Goal: Transaction & Acquisition: Purchase product/service

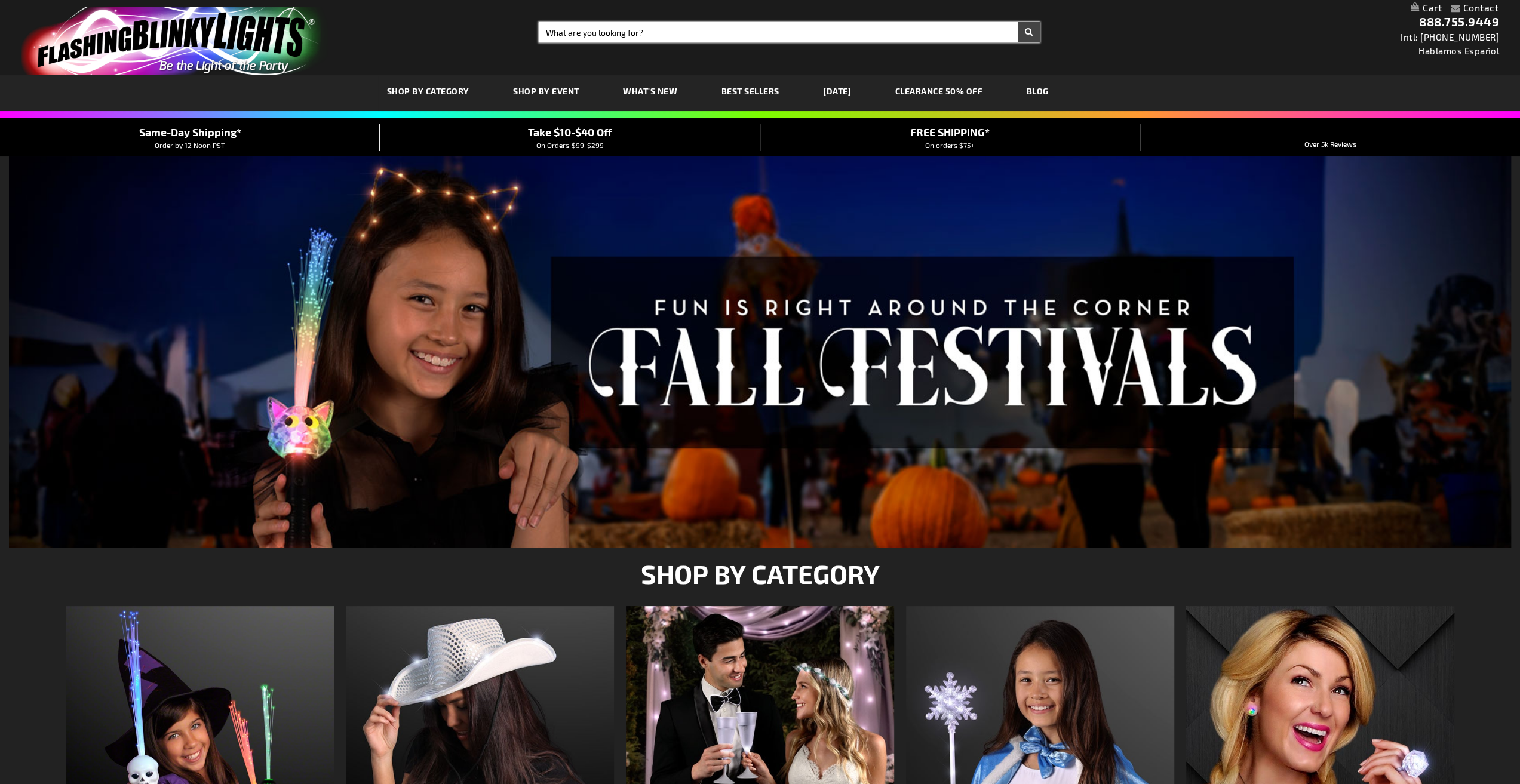
click at [599, 32] on input "Search" at bounding box center [789, 32] width 501 height 20
type input "bublle gun"
click at [1018, 22] on button "Search" at bounding box center [1029, 32] width 22 height 20
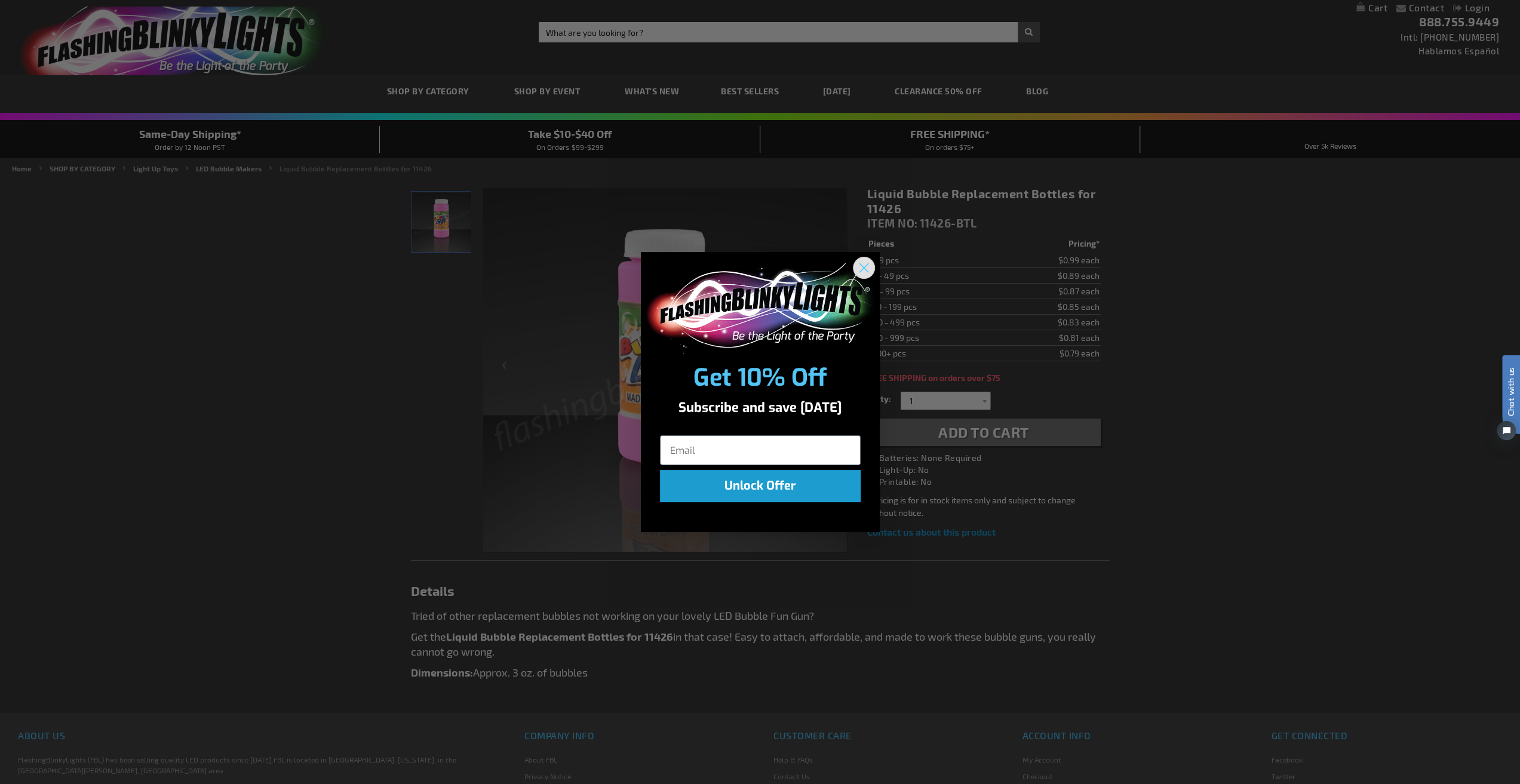
click at [864, 259] on circle "Close dialog" at bounding box center [863, 267] width 19 height 19
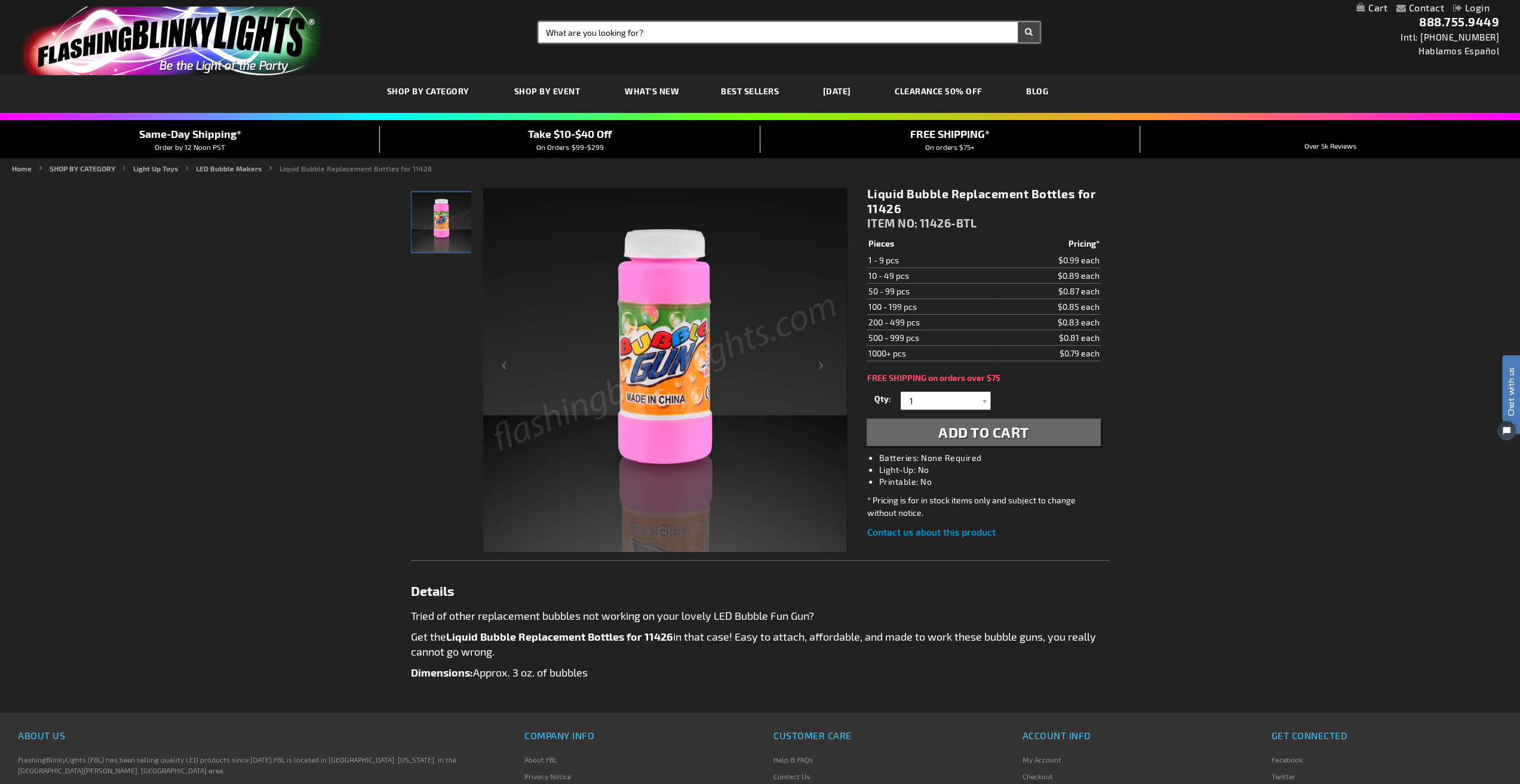
click at [565, 34] on input "Search" at bounding box center [789, 32] width 501 height 20
type input "bubble guns"
click at [1018, 22] on button "Search" at bounding box center [1029, 32] width 22 height 20
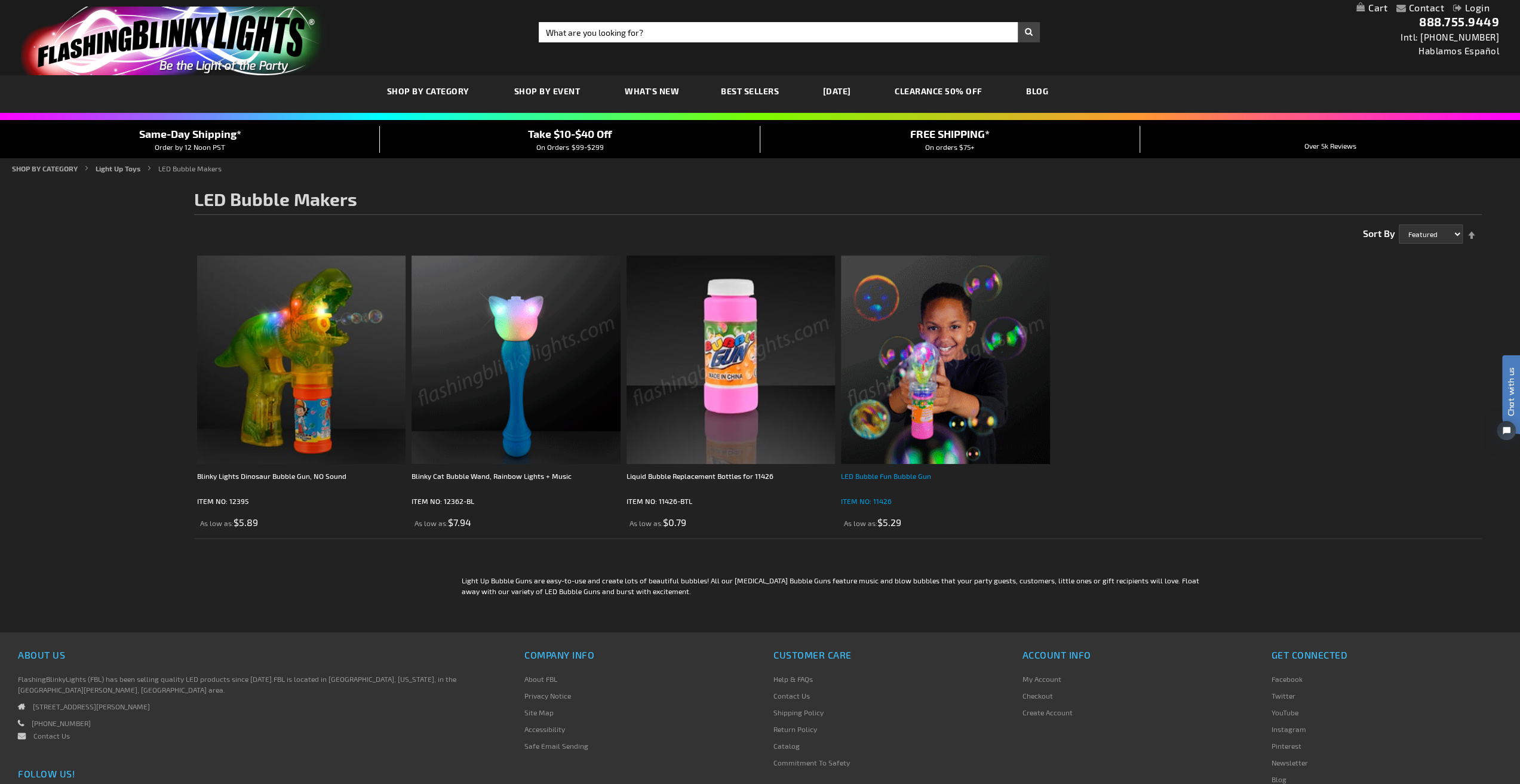
click at [892, 476] on div "LED Bubble Fun Bubble Gun" at bounding box center [945, 481] width 208 height 24
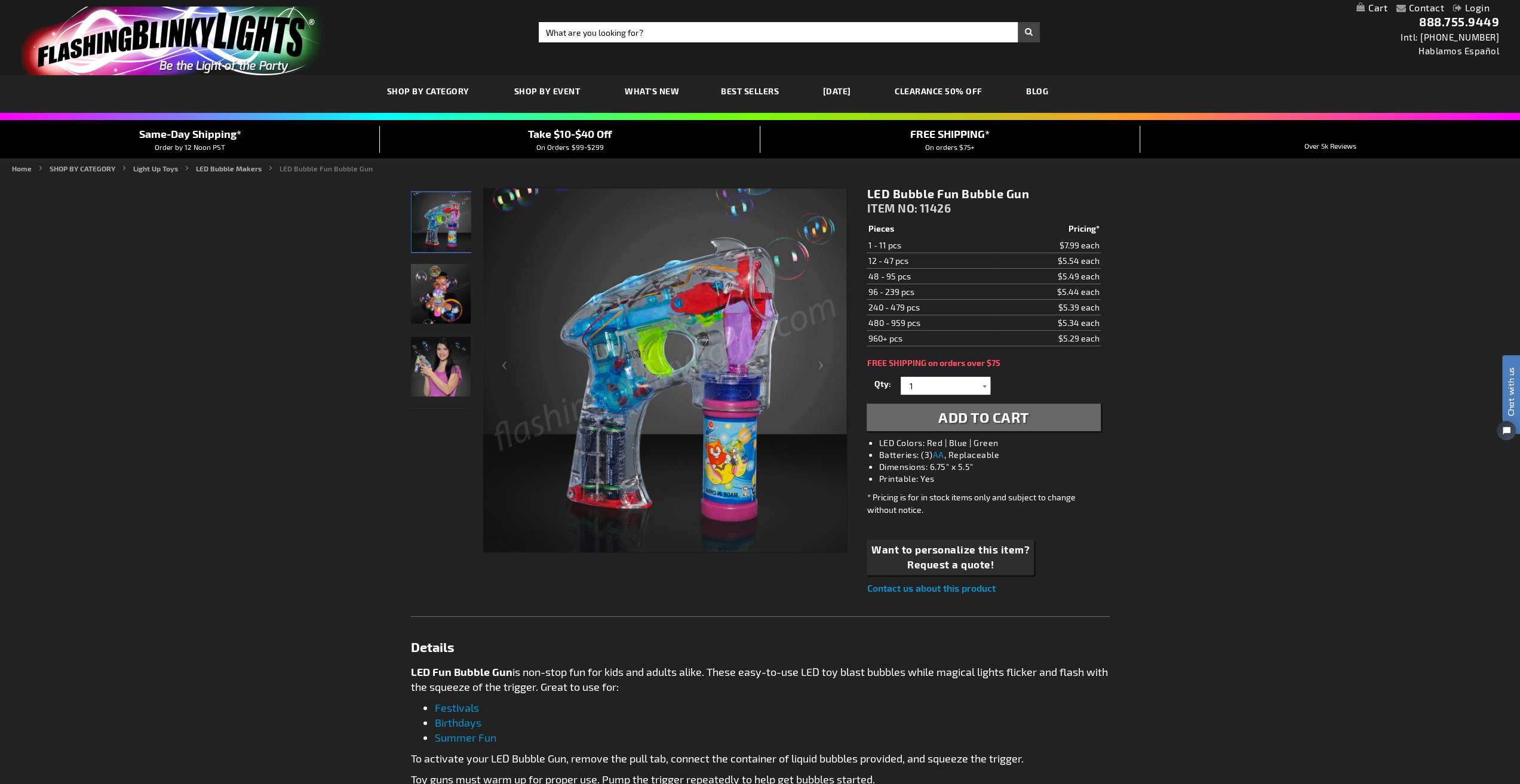
click at [983, 384] on div at bounding box center [984, 385] width 12 height 18
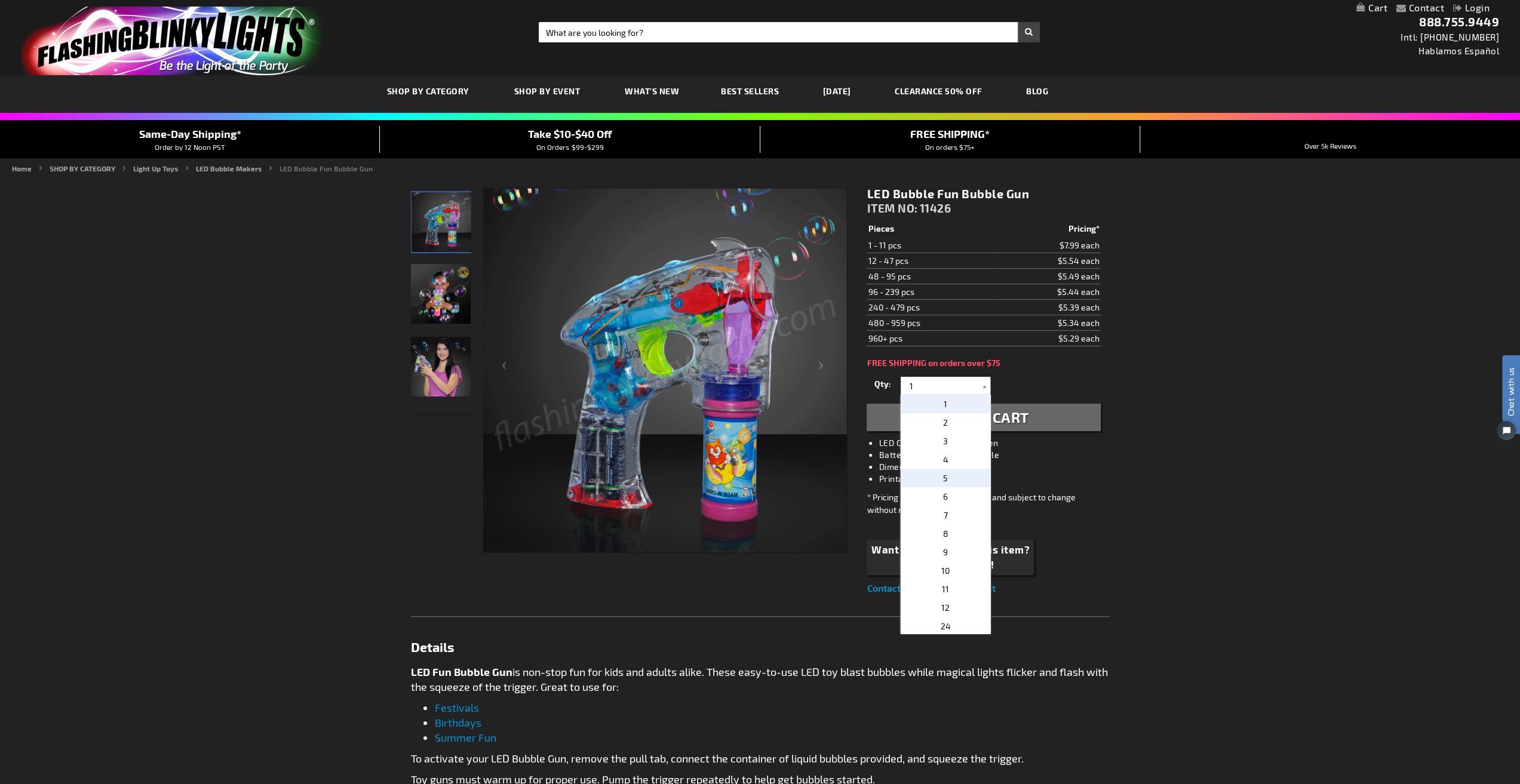
click at [958, 476] on p "5" at bounding box center [946, 478] width 90 height 18
type input "5"
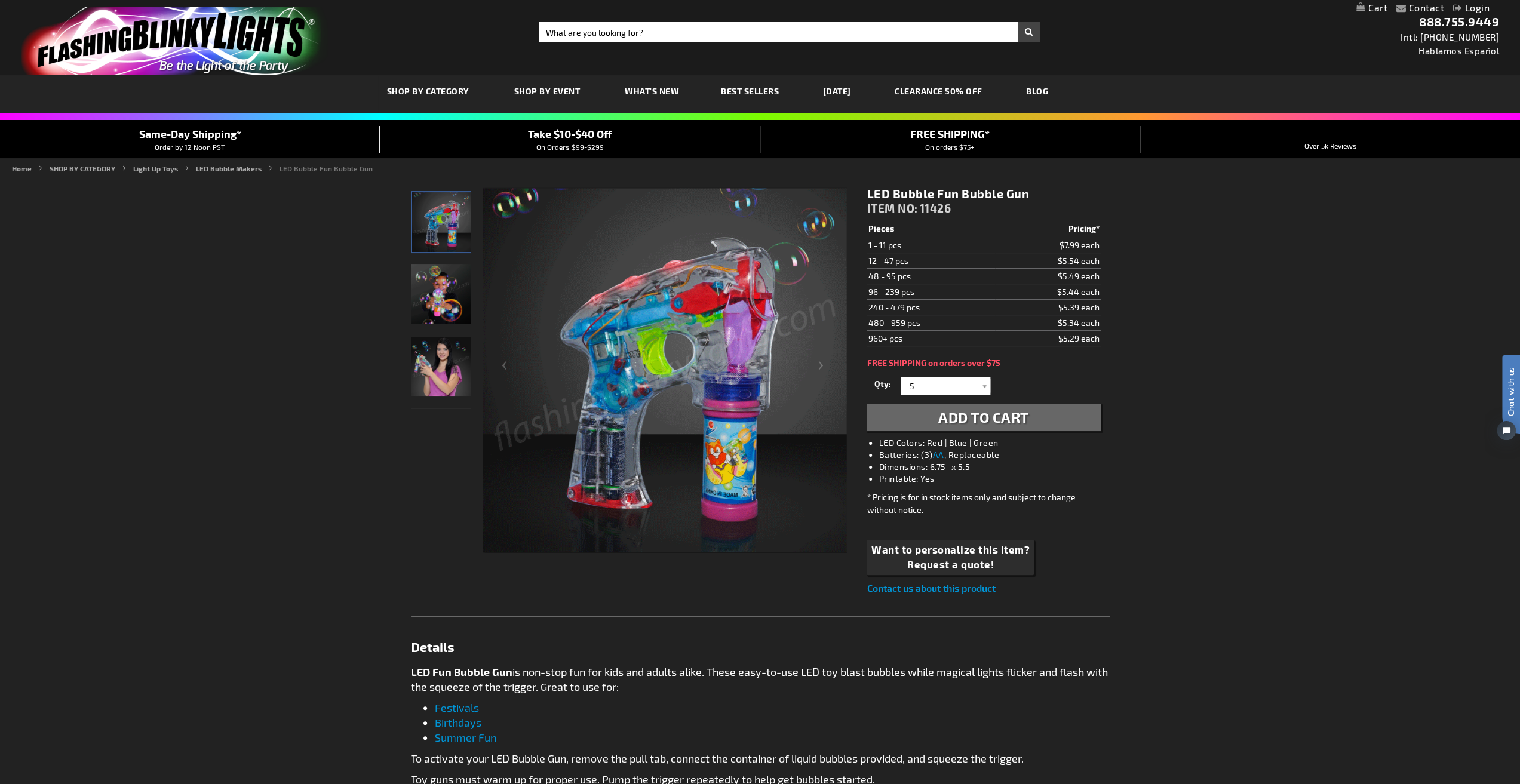
click at [995, 420] on span "Add to Cart" at bounding box center [984, 417] width 91 height 18
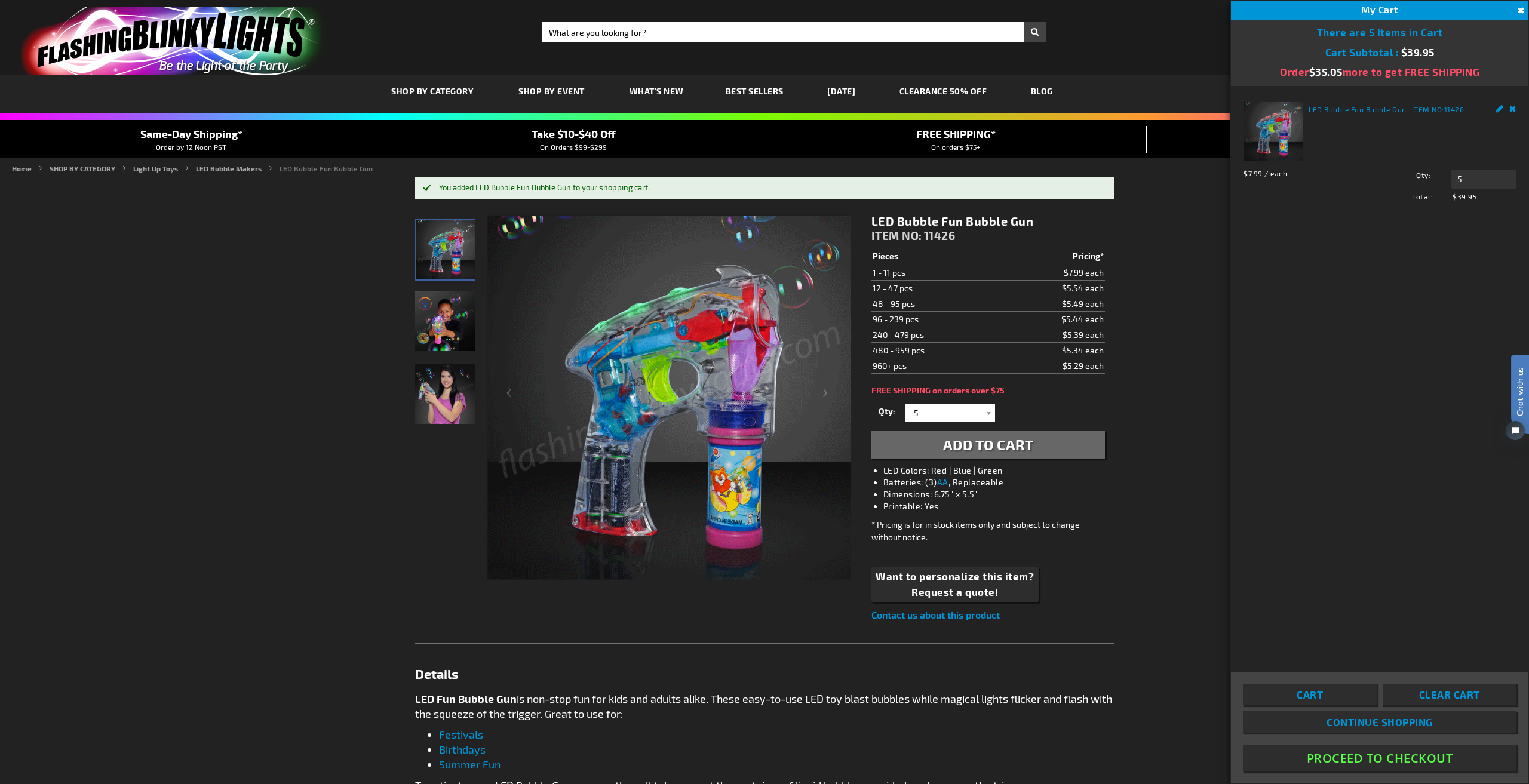
click at [1363, 756] on button "Proceed To Checkout" at bounding box center [1379, 758] width 273 height 27
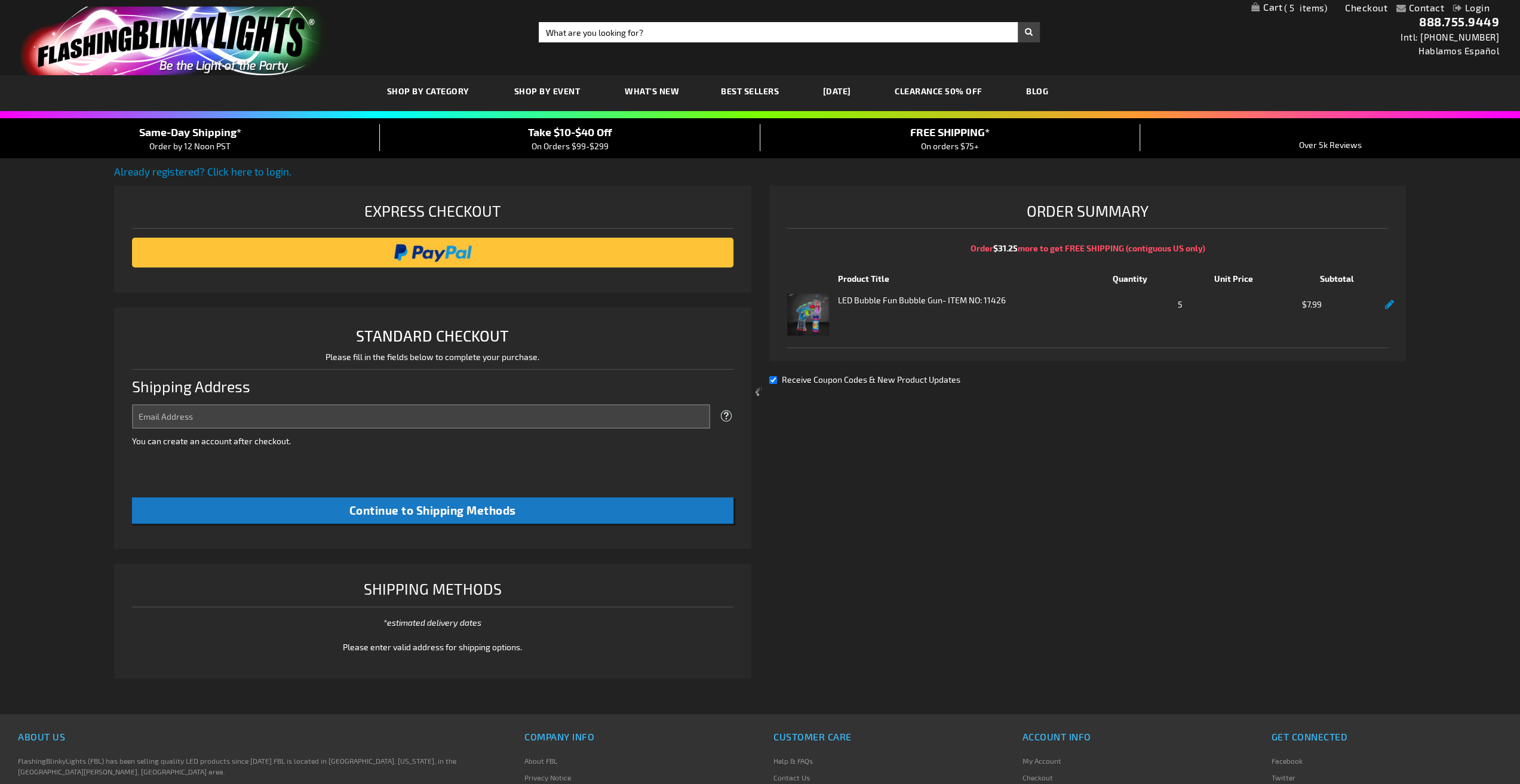
select select "US"
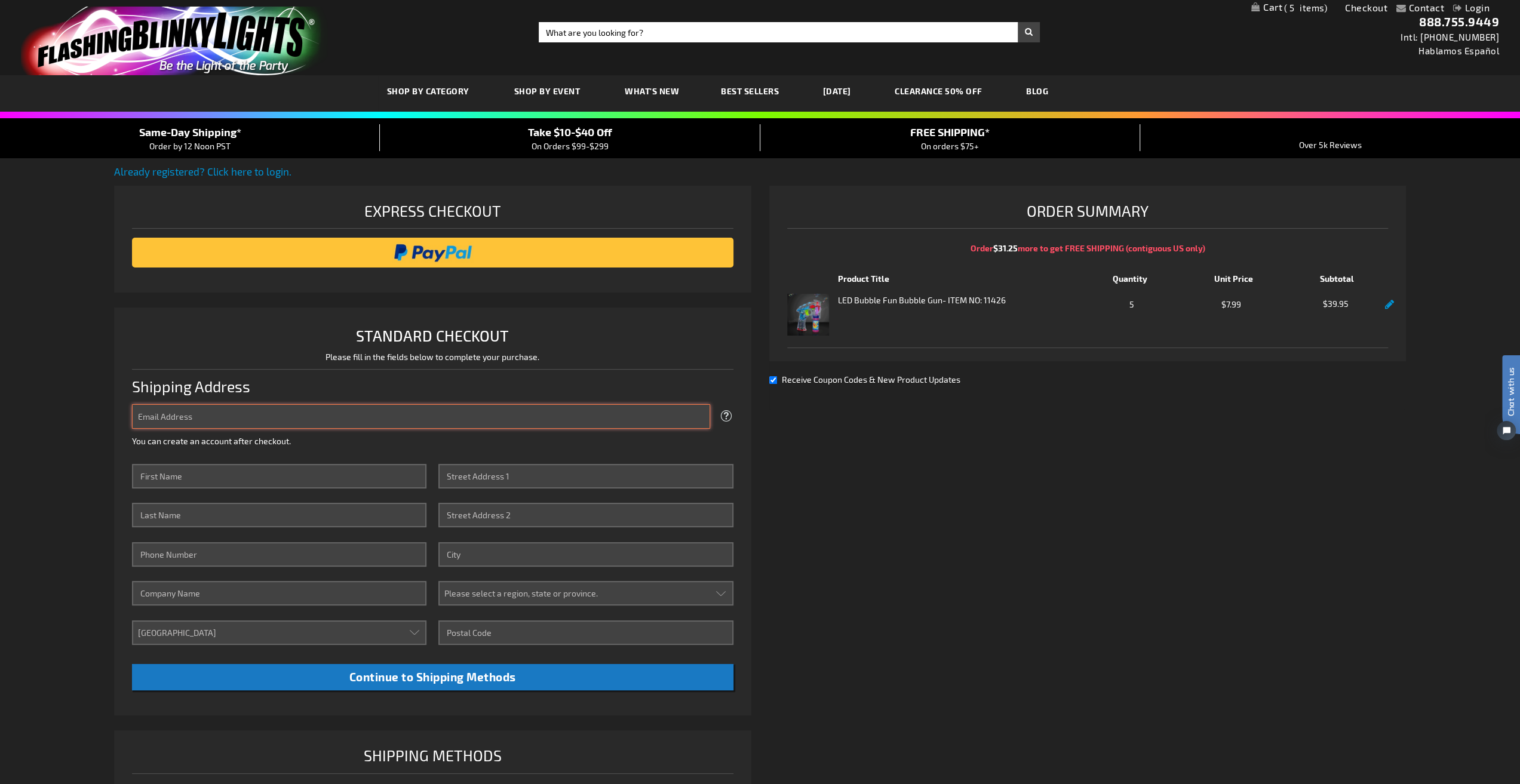
type input "[EMAIL_ADDRESS][DOMAIN_NAME]"
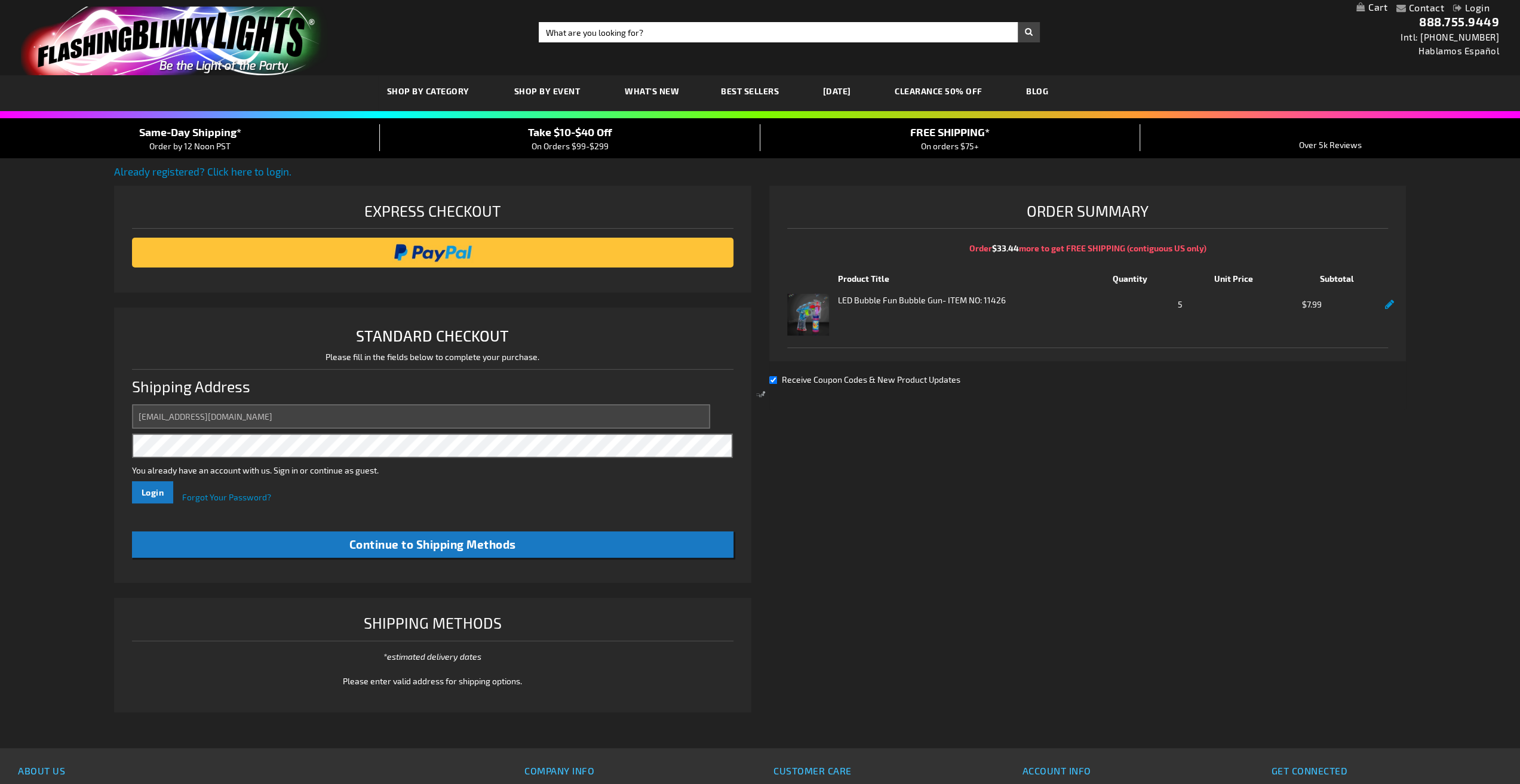
select select "US"
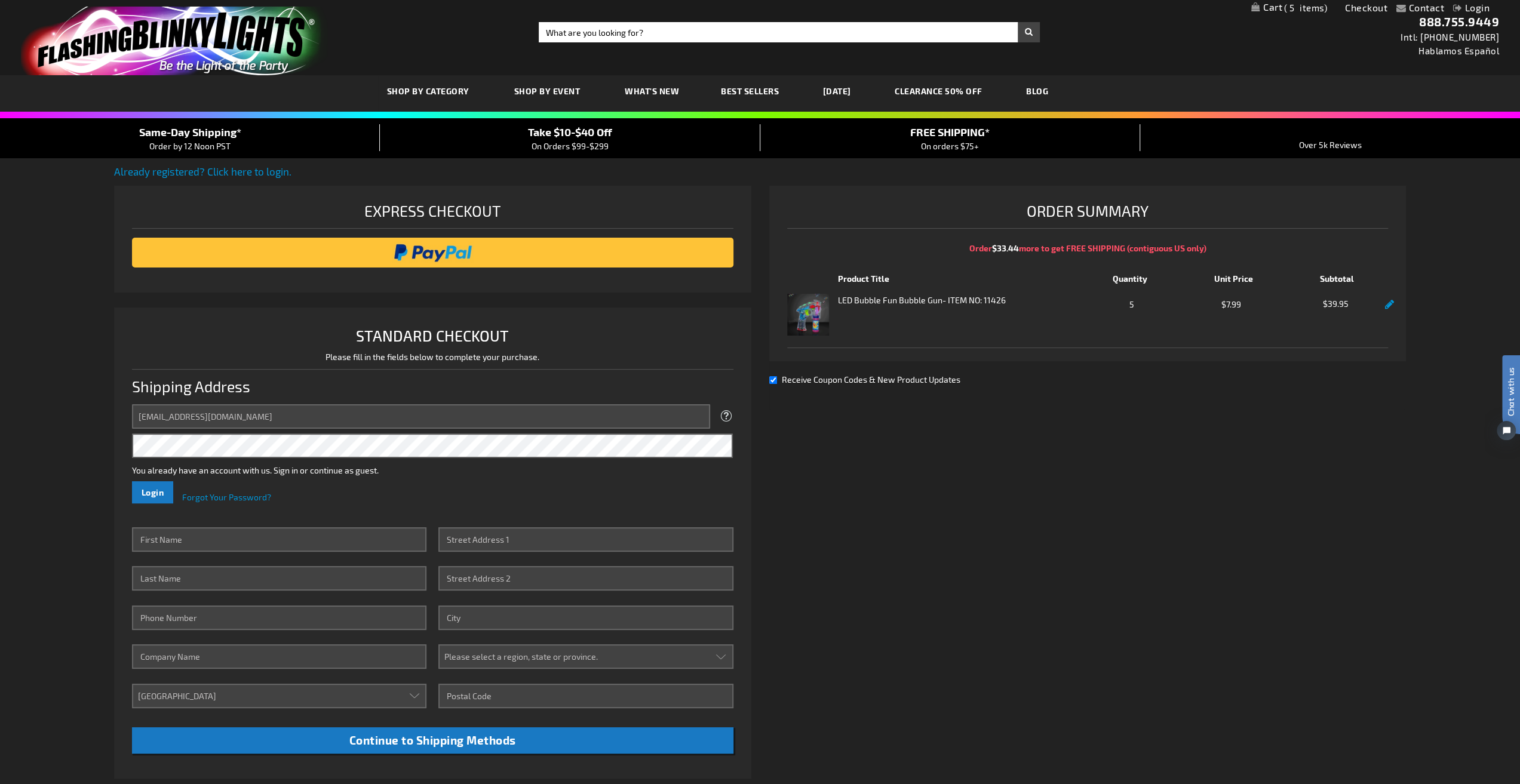
click at [146, 492] on span "Login" at bounding box center [152, 492] width 23 height 10
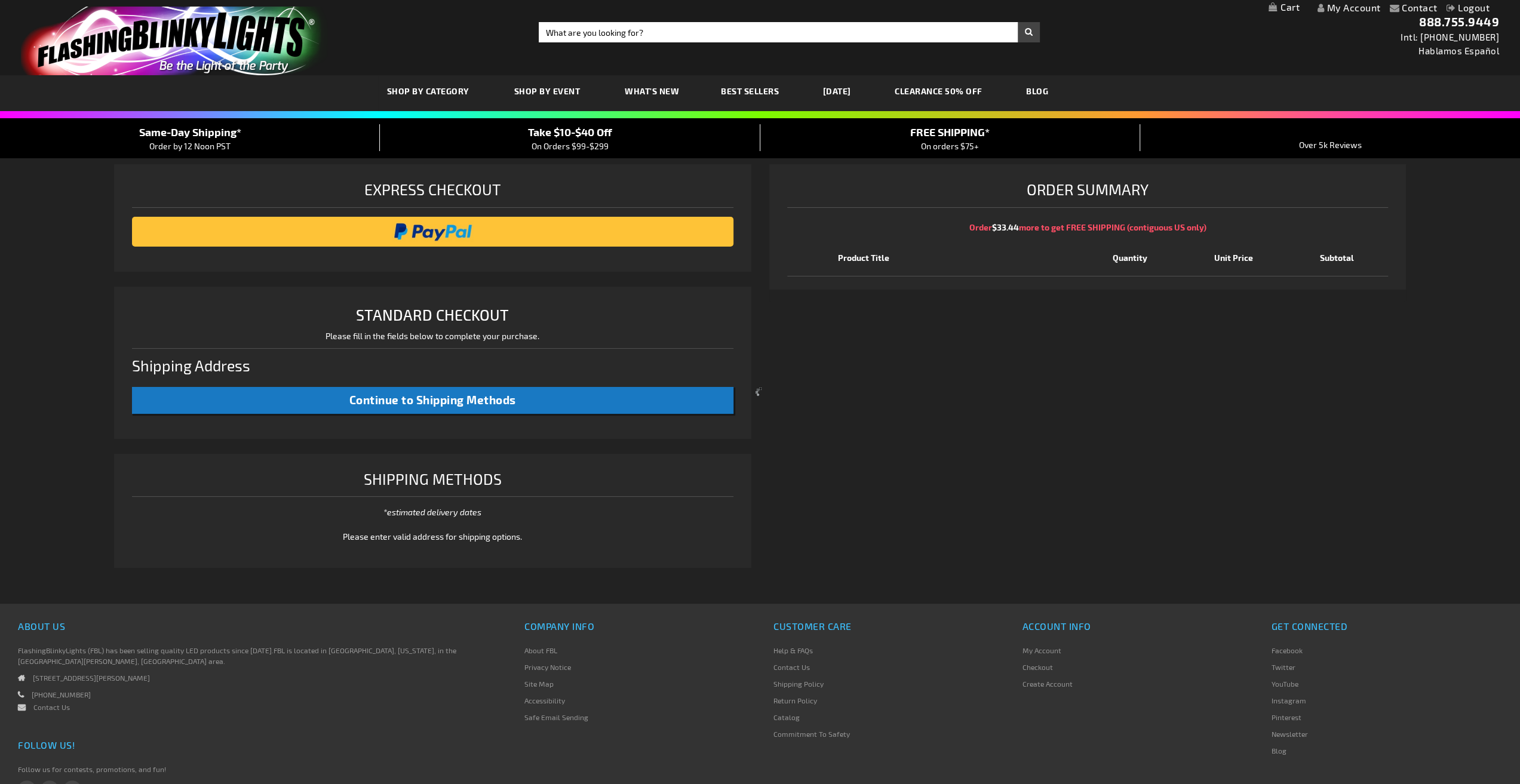
select select "US"
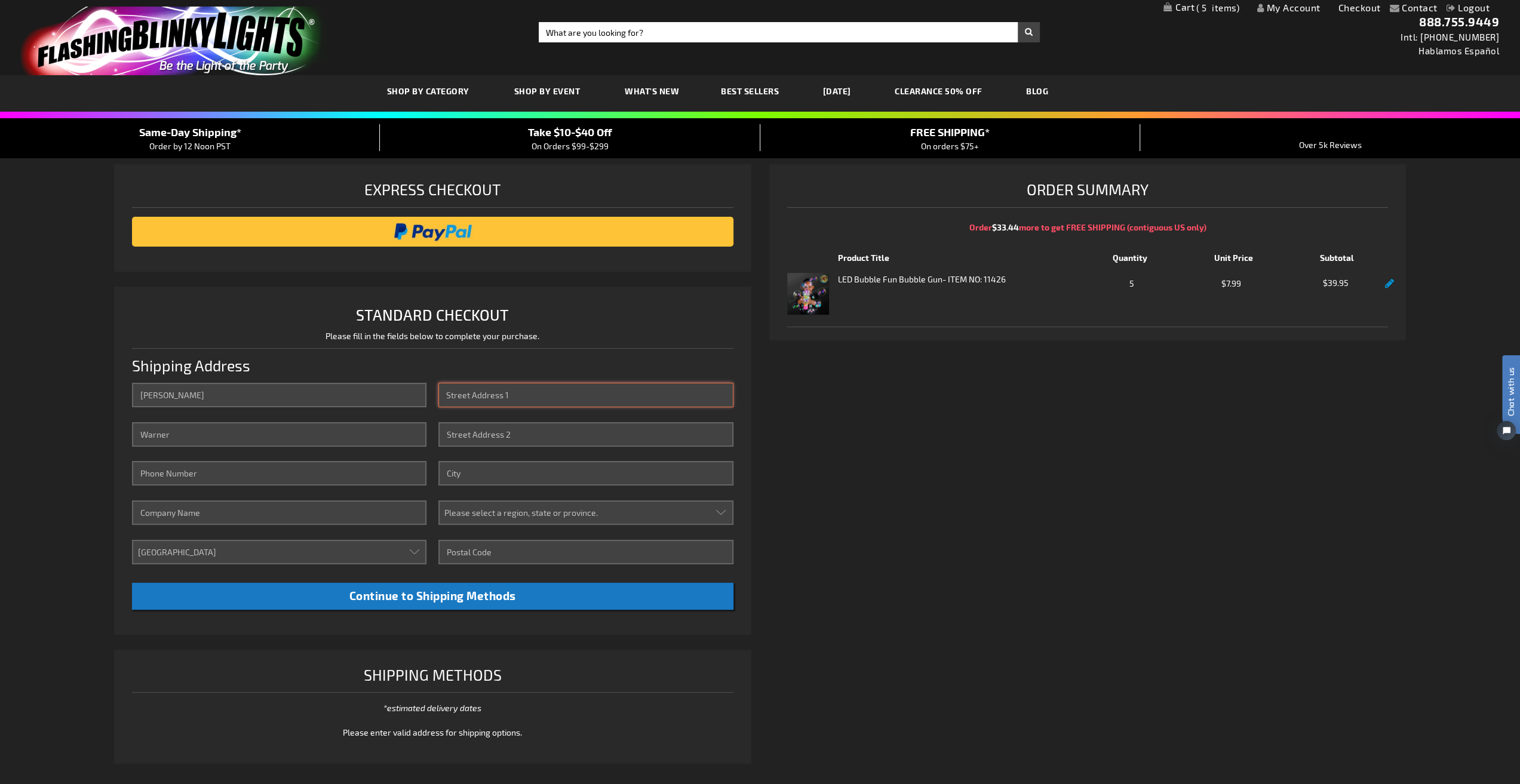
click at [464, 397] on input "Street Address: Line 1" at bounding box center [586, 394] width 294 height 24
type input "[STREET_ADDRESS]"
type input "#304"
type input "[GEOGRAPHIC_DATA]"
click at [720, 513] on select "Please select a region, state or province. Alabama Alaska Arizona Arkansas Cali…" at bounding box center [586, 512] width 294 height 24
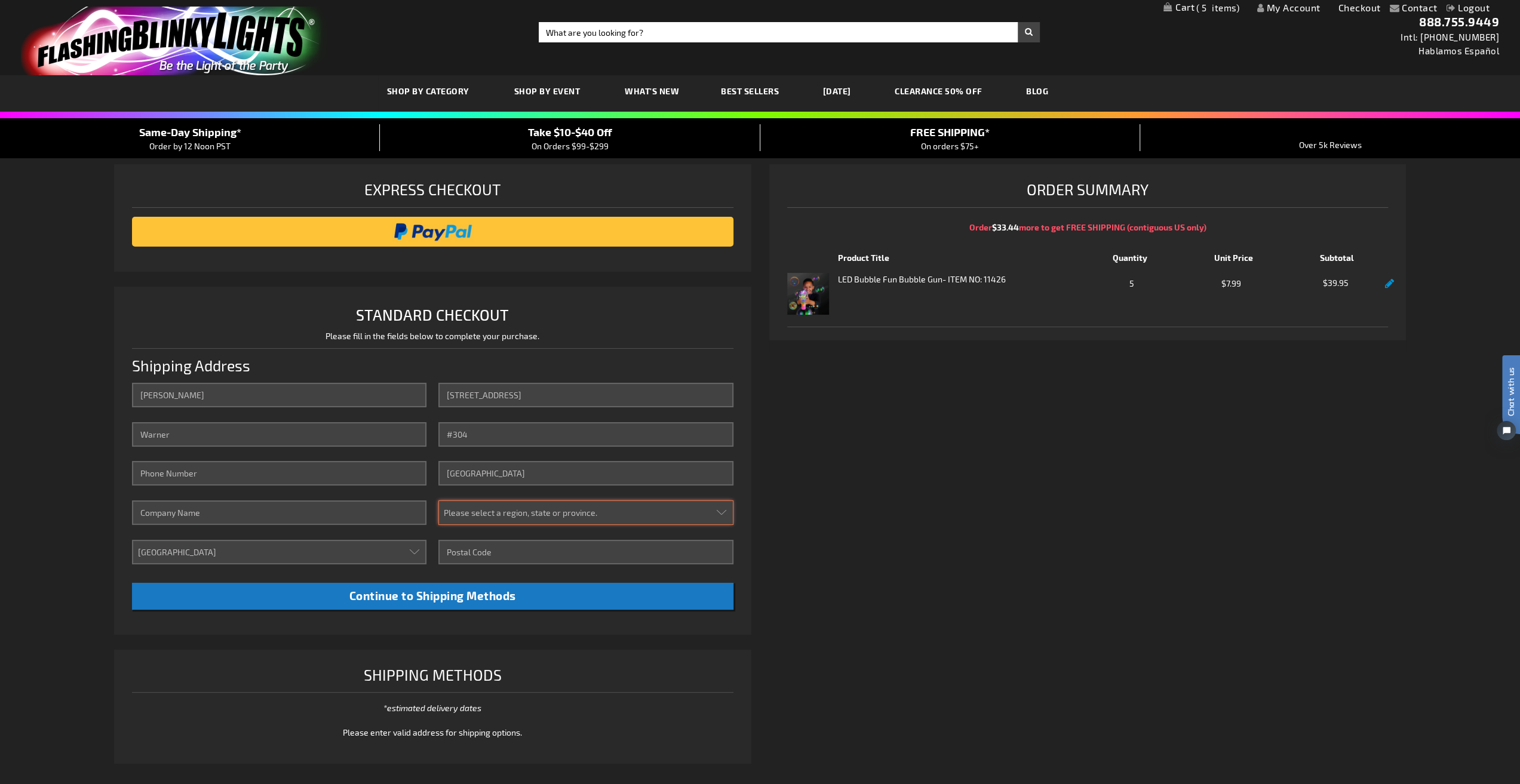
select select "12"
click at [439, 500] on select "Please select a region, state or province. Alabama Alaska Arizona Arkansas Cali…" at bounding box center [586, 512] width 294 height 24
click at [499, 554] on input "Zip/Postal Code" at bounding box center [586, 551] width 294 height 24
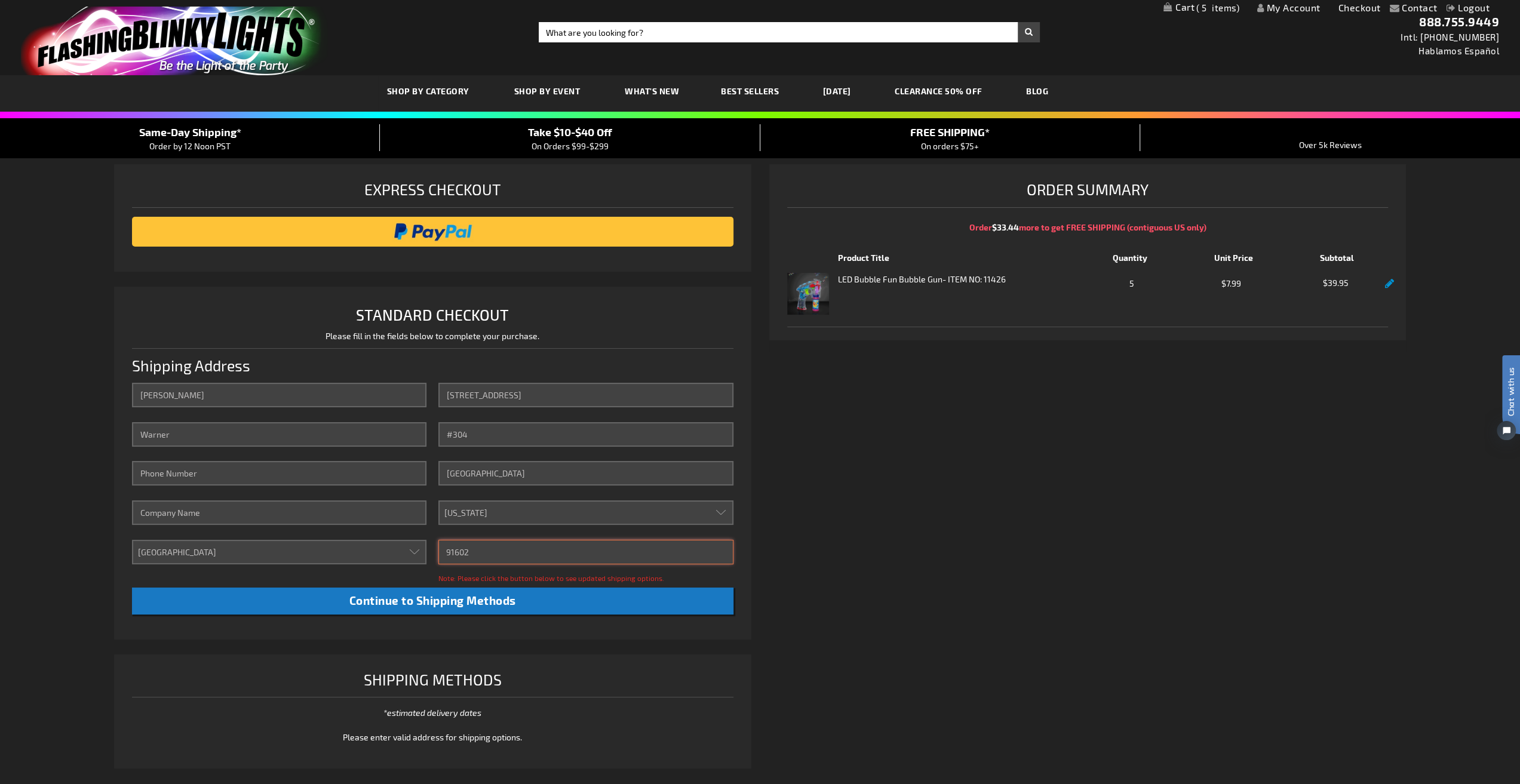
type input "91602"
click at [215, 474] on input "Phone Number" at bounding box center [279, 473] width 294 height 24
type input "[PHONE_NUMBER]"
click at [222, 518] on input "Company" at bounding box center [279, 512] width 294 height 24
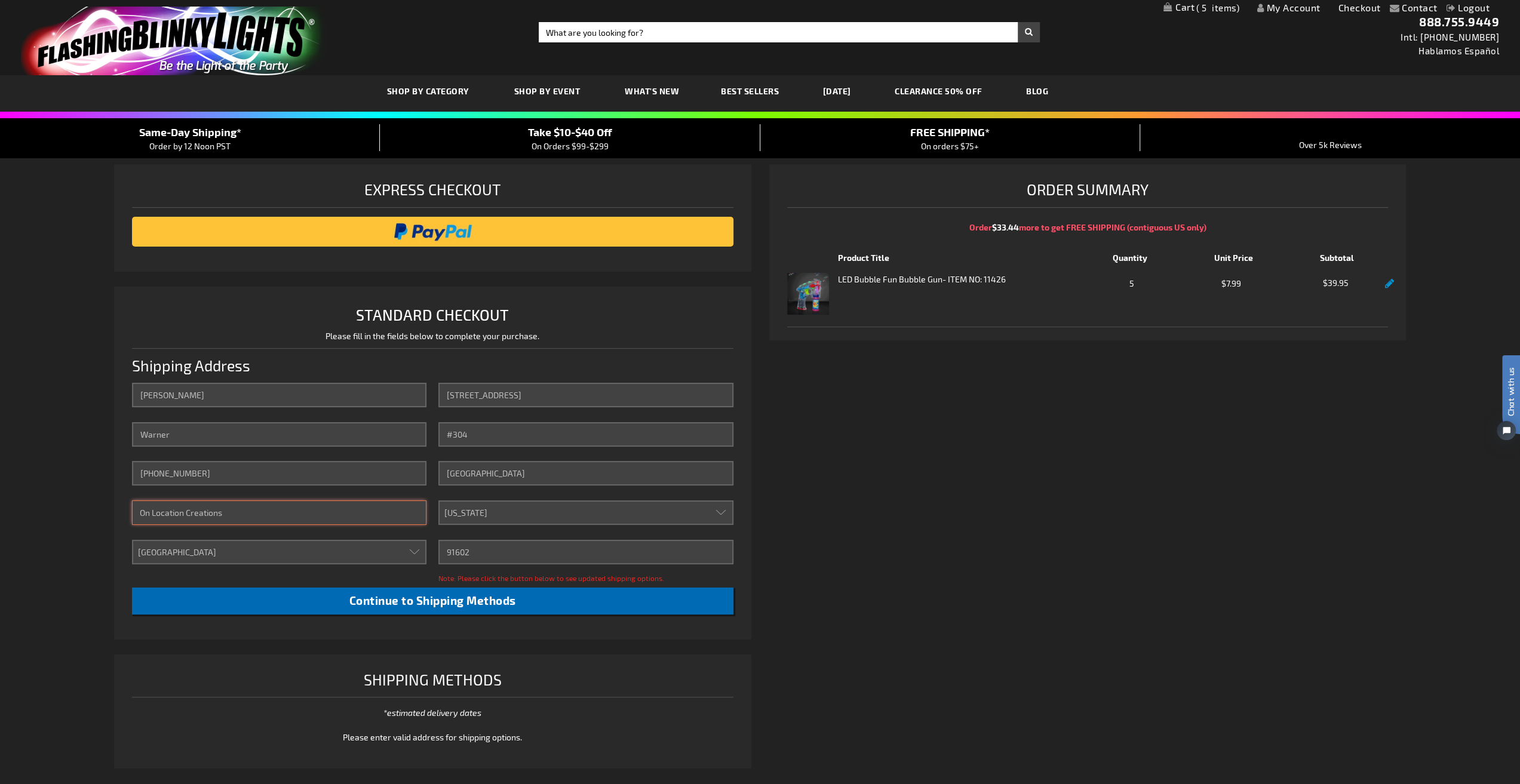
type input "On Location Creations"
click at [426, 597] on span "Continue to Shipping Methods" at bounding box center [433, 600] width 166 height 13
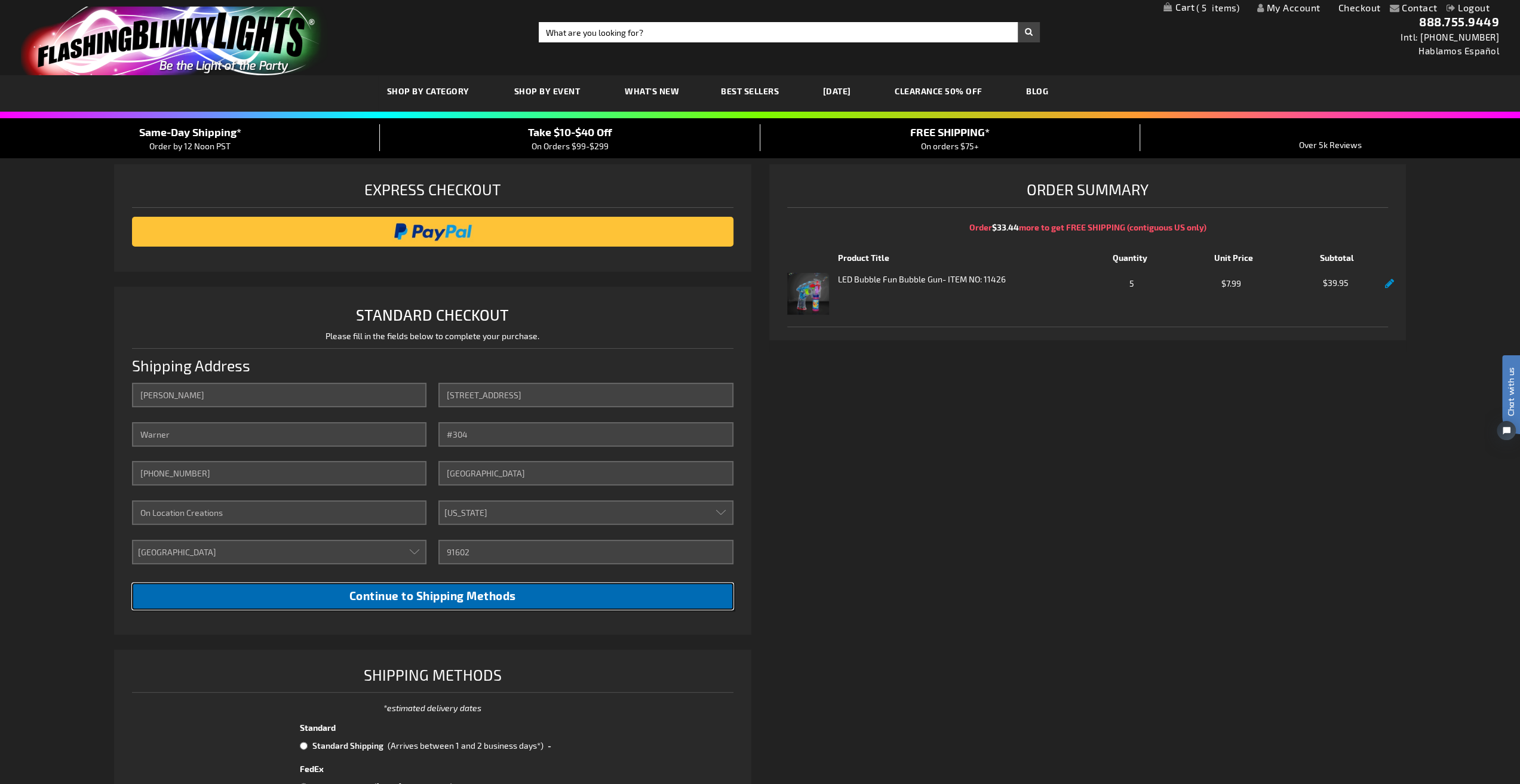
click at [393, 593] on span "Continue to Shipping Methods" at bounding box center [433, 596] width 166 height 13
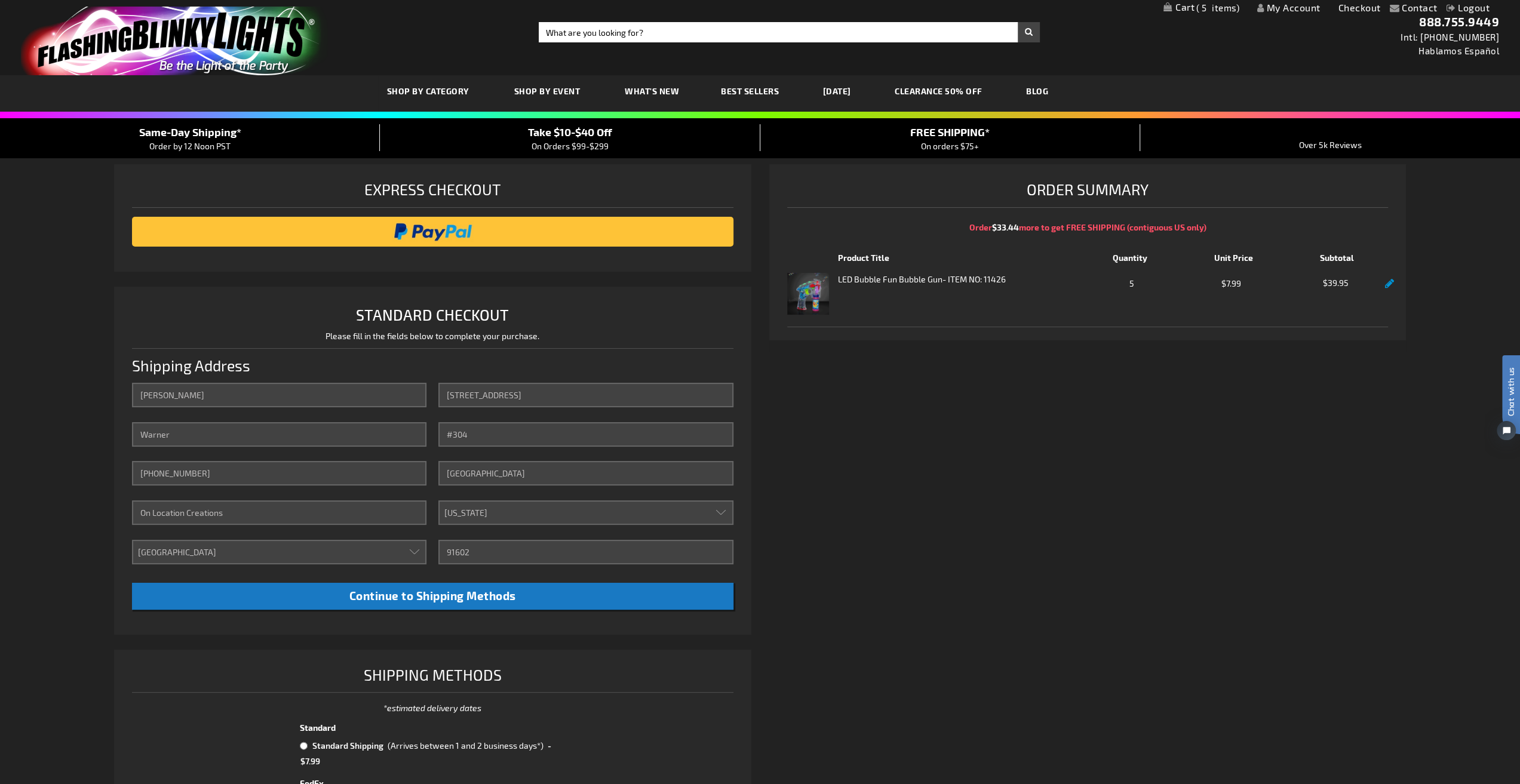
click at [1294, 5] on link "My Account" at bounding box center [1289, 8] width 63 height 12
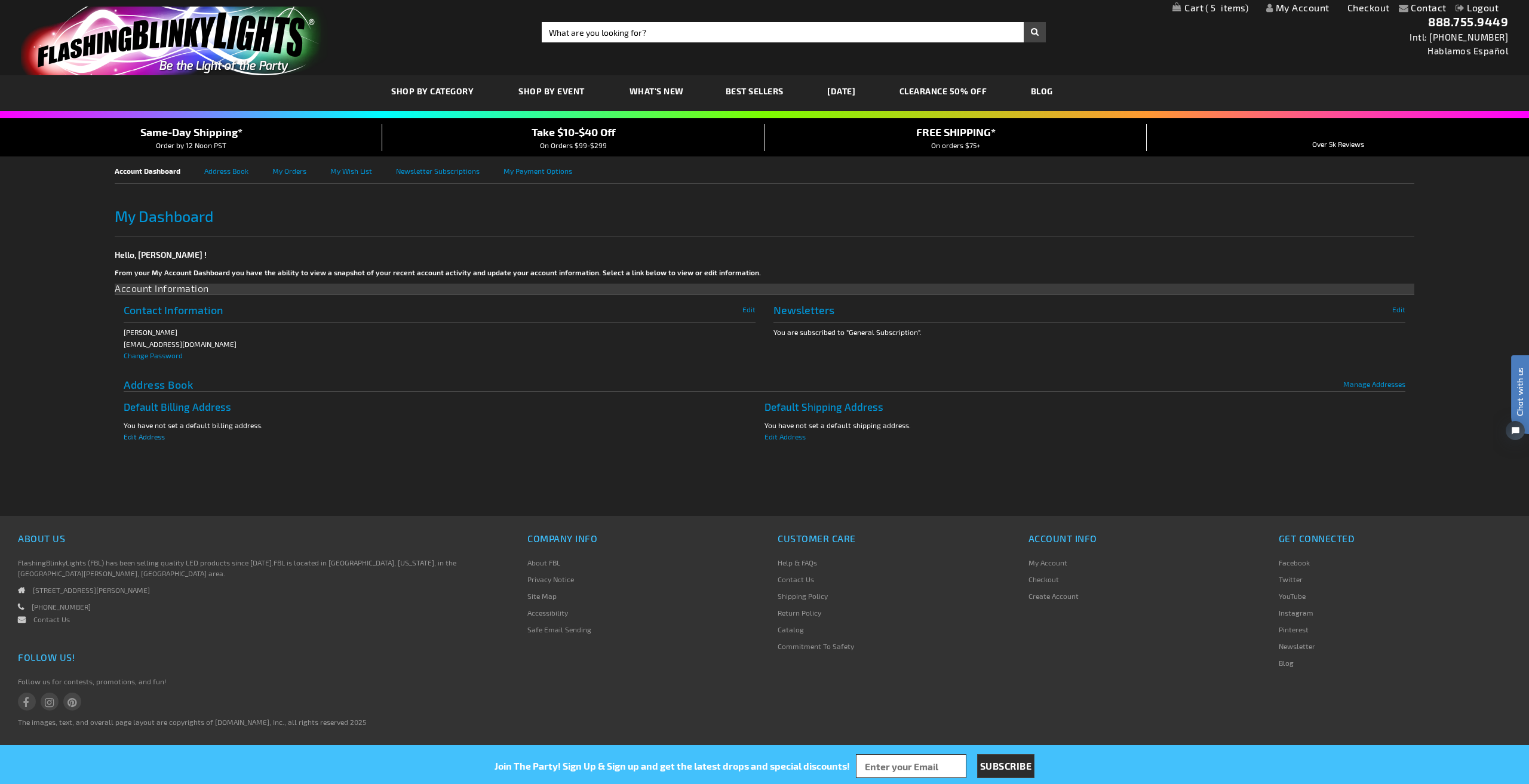
click at [153, 435] on span "Edit Address" at bounding box center [144, 436] width 41 height 8
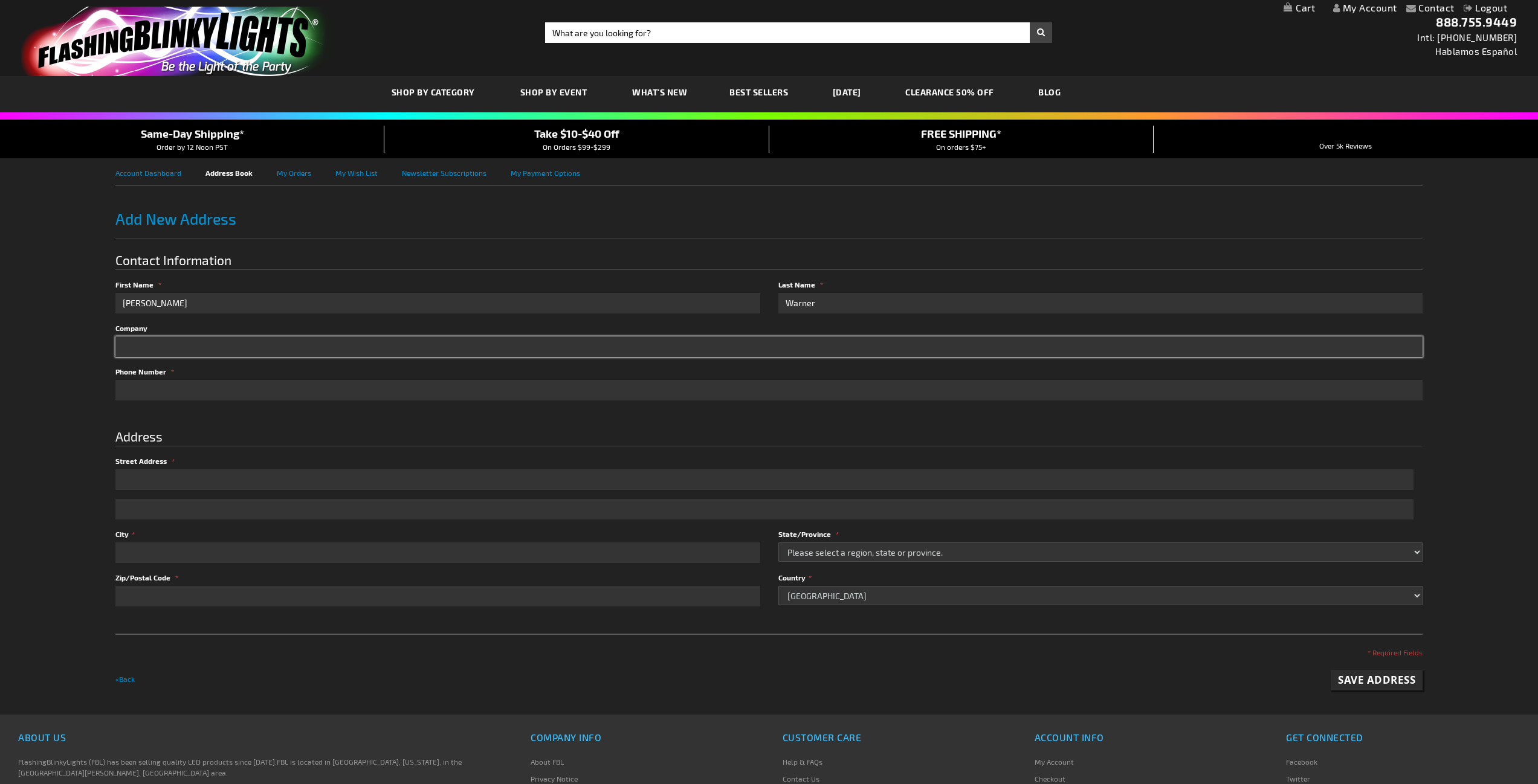
click at [270, 338] on input "Company" at bounding box center [769, 347] width 1307 height 20
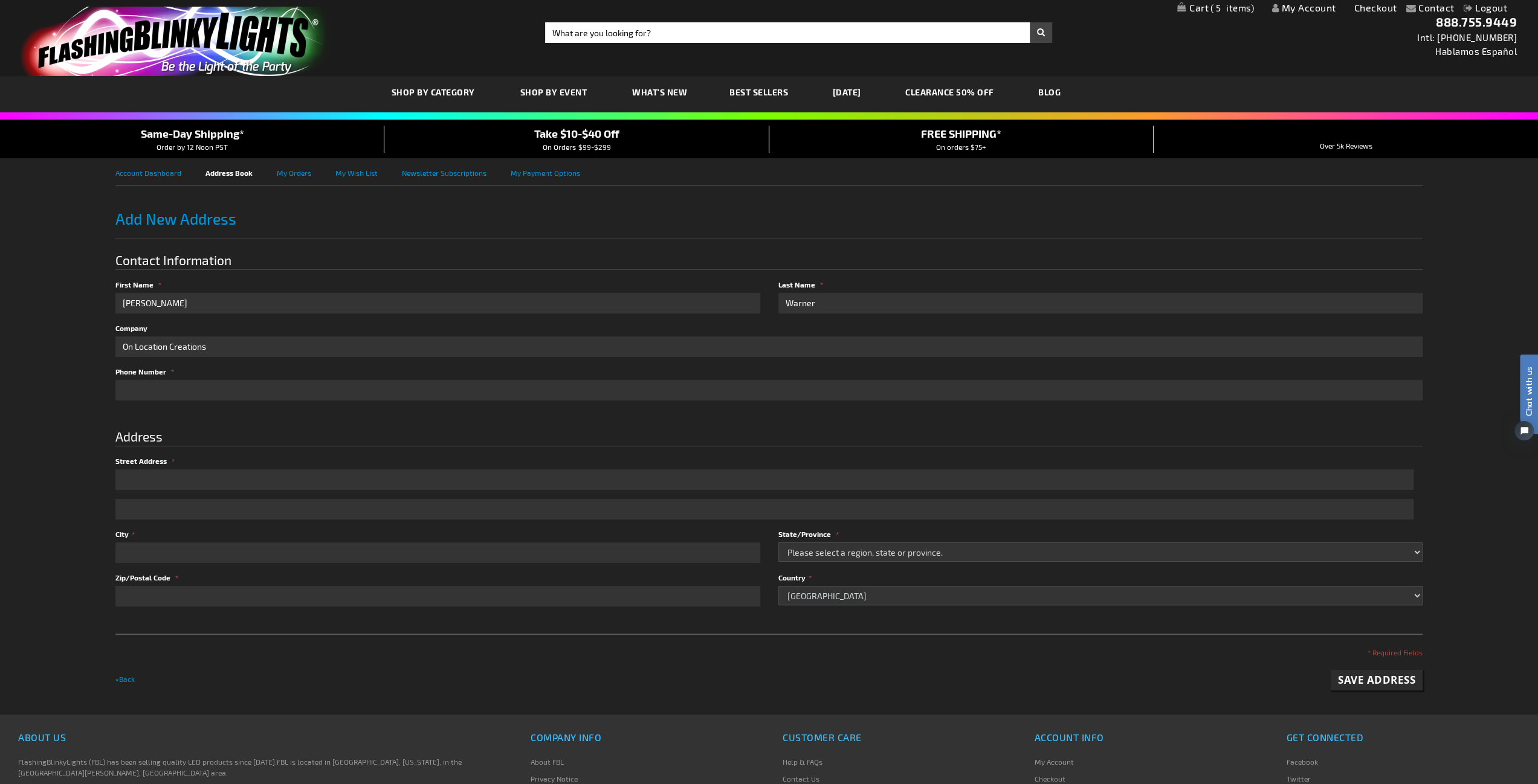
type input "On Location Creations"
type input "[PHONE_NUMBER]"
click at [187, 475] on input "Street Address" at bounding box center [765, 480] width 1298 height 20
type input "[STREET_ADDRESS]"
type input "Toluca Lake"
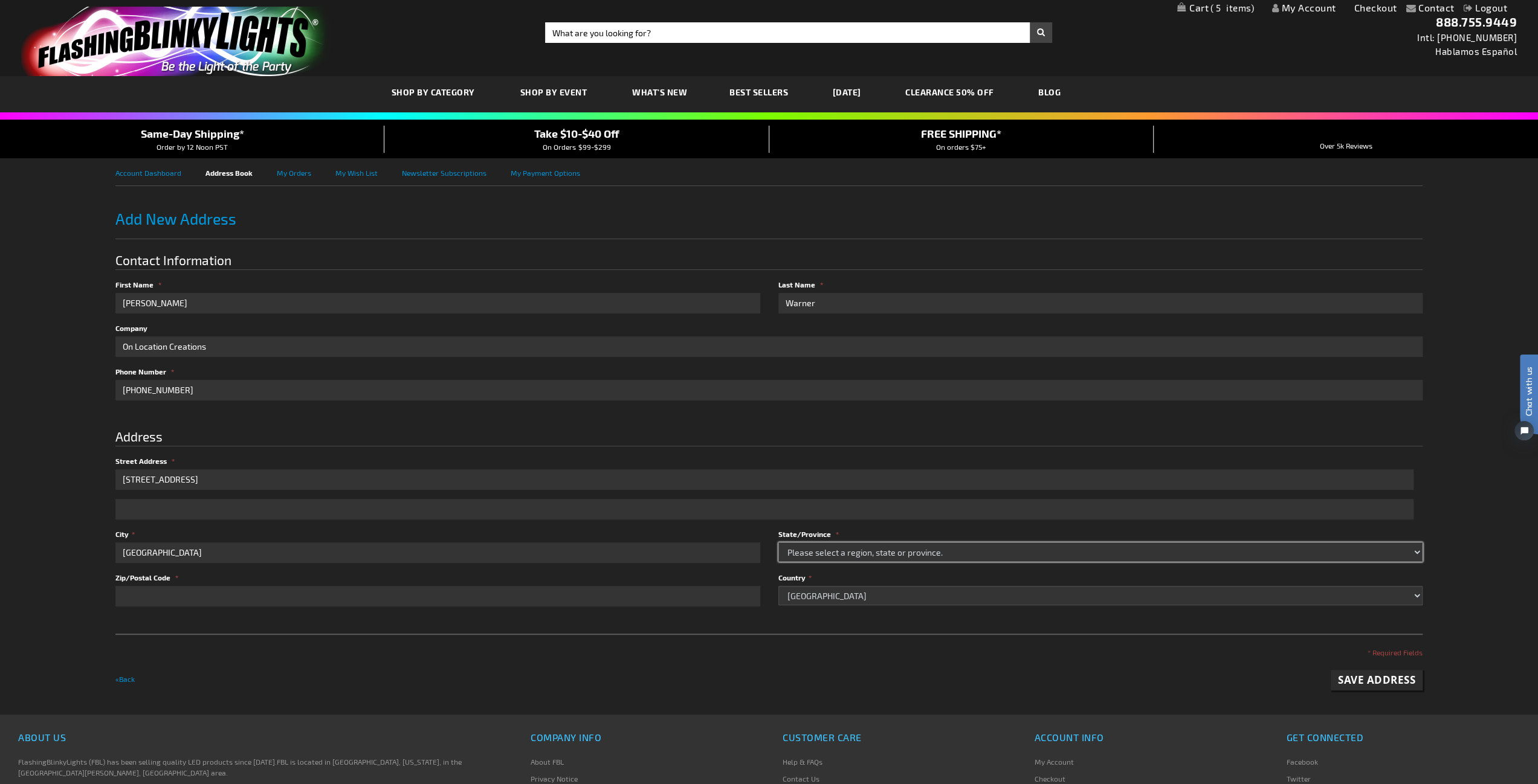
click at [1416, 552] on select "Please select a region, state or province. Alabama Alaska American Samoa Arizon…" at bounding box center [1101, 552] width 645 height 20
select select "12"
click at [778, 543] on select "Please select a region, state or province. Alabama Alaska American Samoa Arizon…" at bounding box center [1101, 552] width 645 height 20
click at [285, 599] on input "Zip/Postal Code" at bounding box center [438, 596] width 645 height 20
type input "91602"
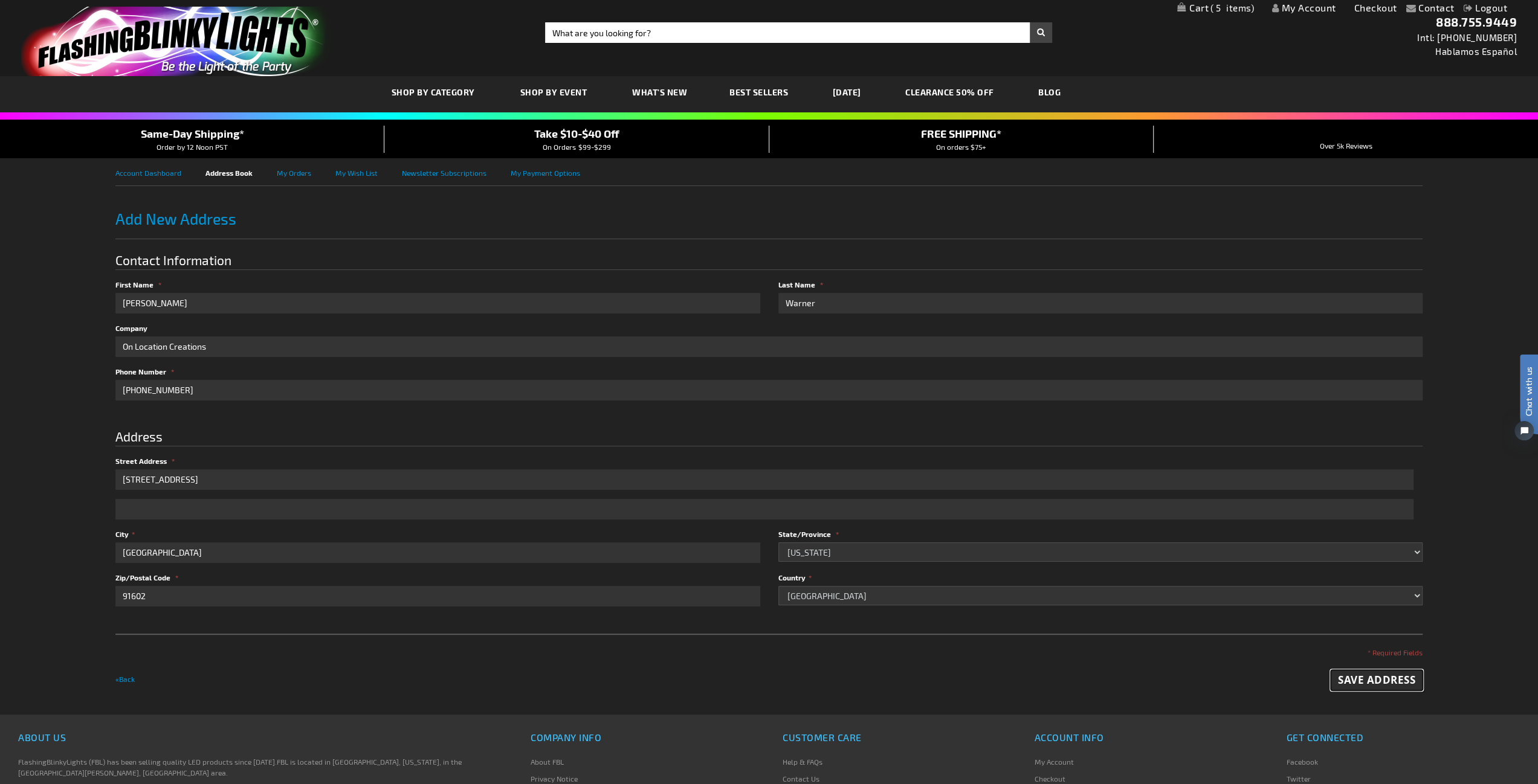
click at [1347, 679] on span "Save Address" at bounding box center [1376, 680] width 77 height 14
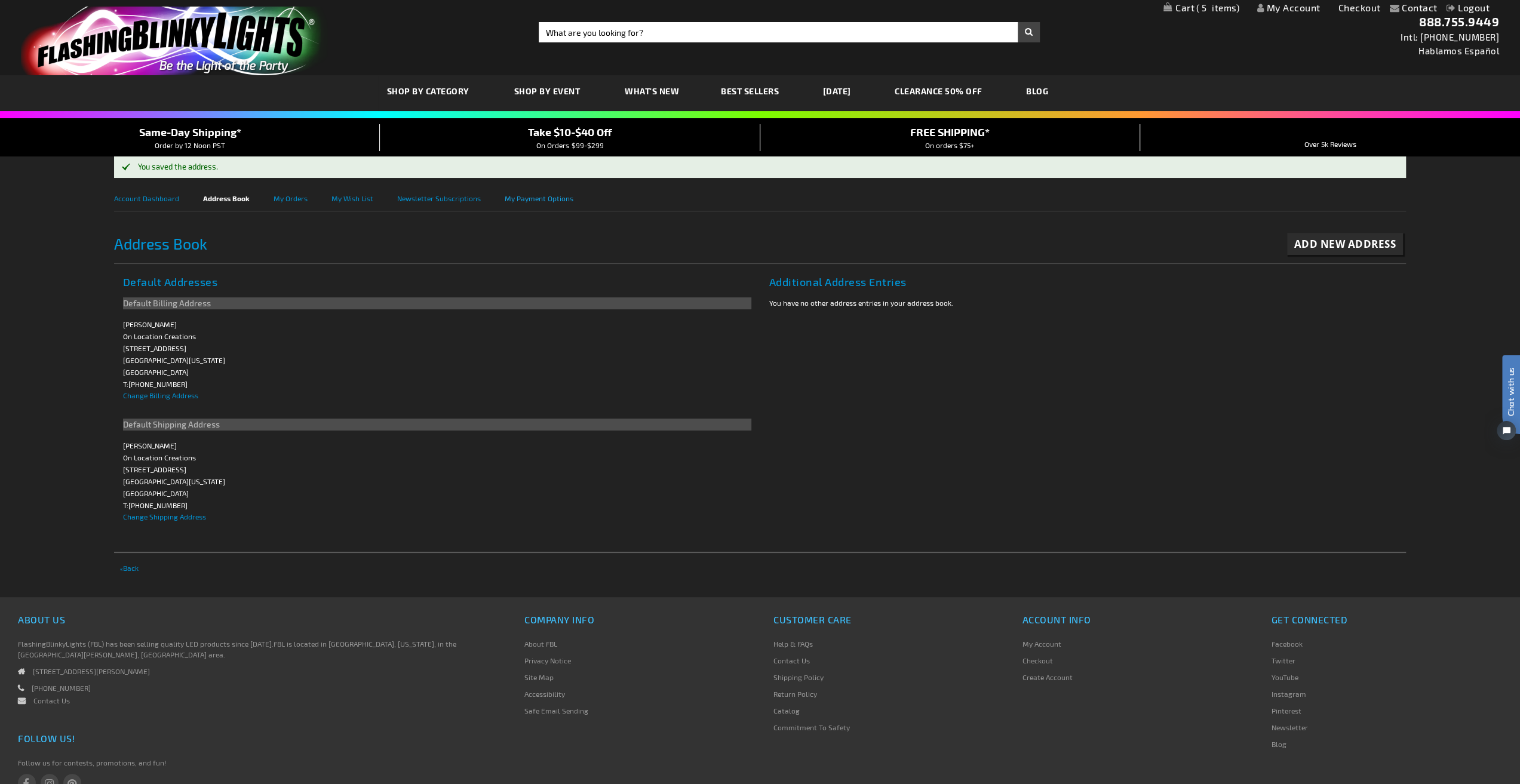
click at [519, 197] on link "My Payment Options" at bounding box center [551, 197] width 92 height 27
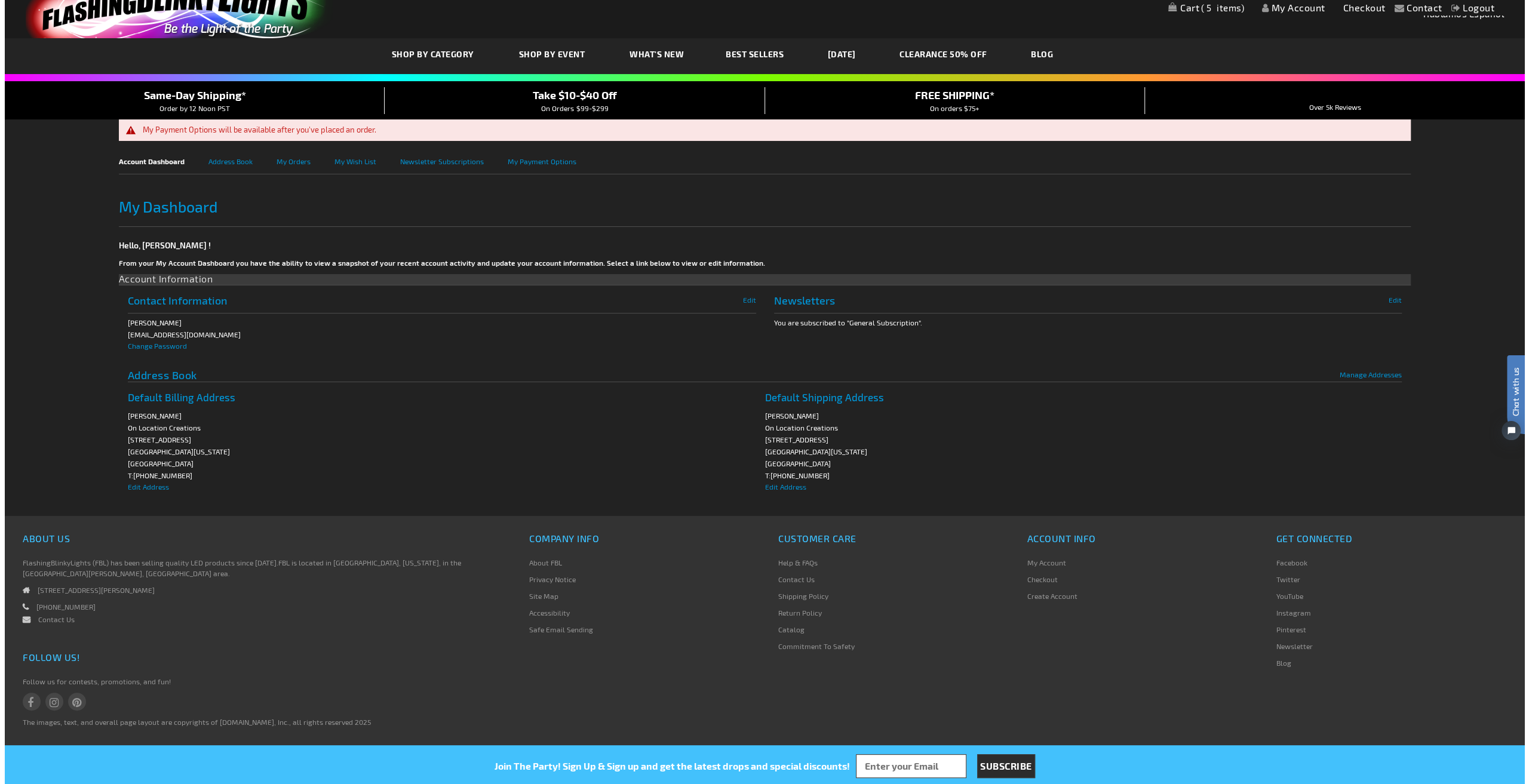
scroll to position [55, 0]
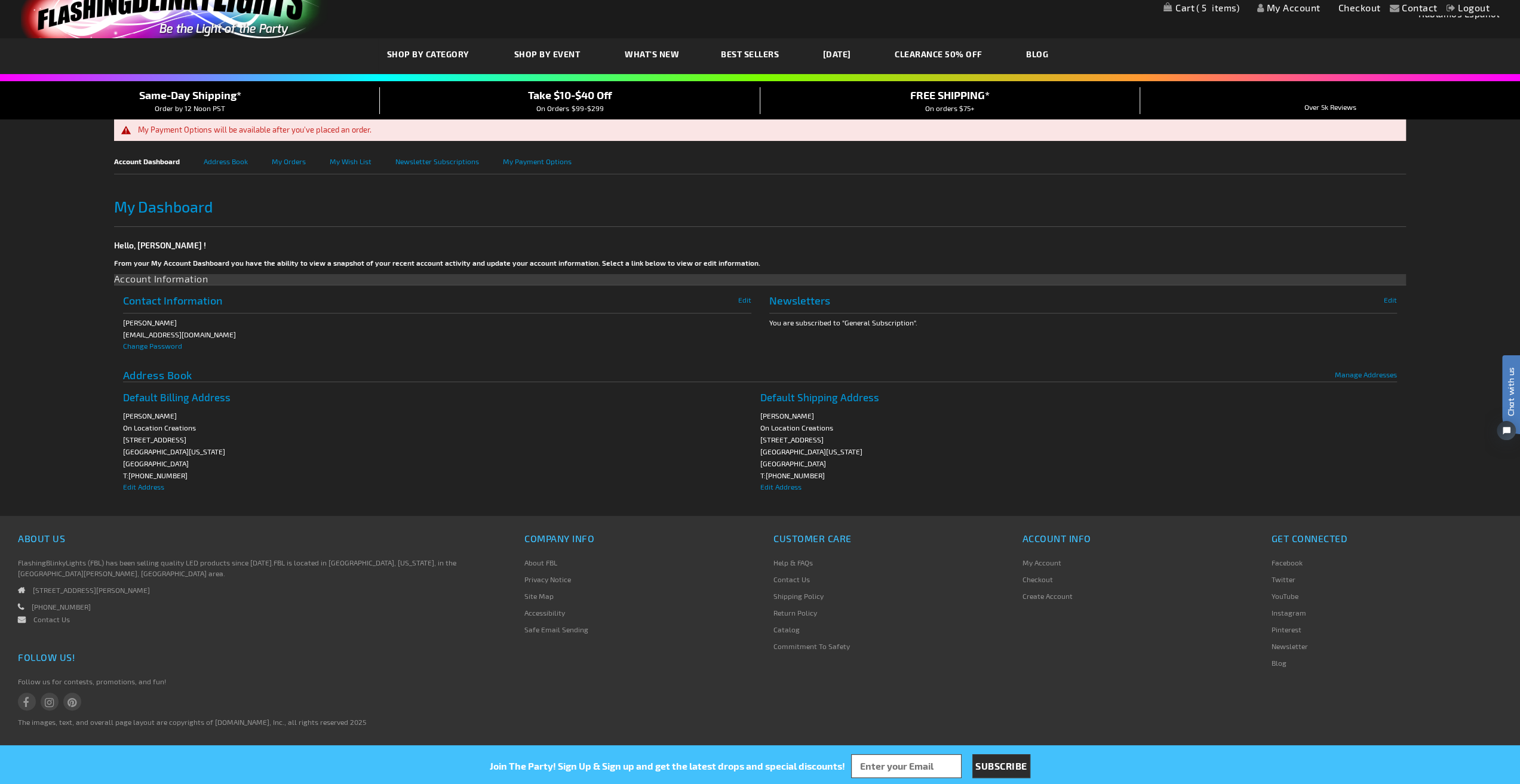
click at [1210, 8] on span "5" at bounding box center [1217, 8] width 43 height 11
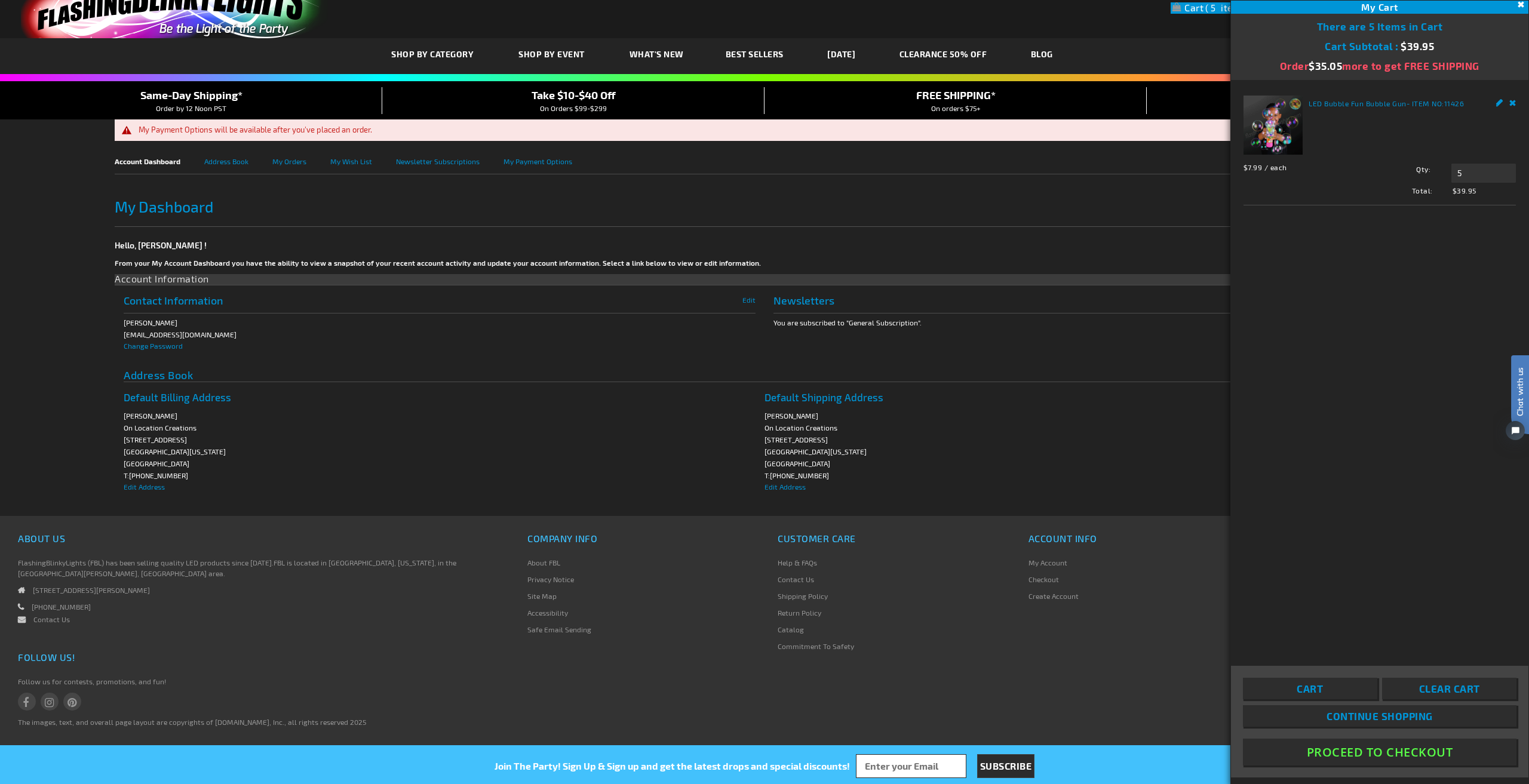
click at [1449, 684] on span "Clear Cart" at bounding box center [1449, 688] width 61 height 12
